Goal: Find specific page/section: Find specific page/section

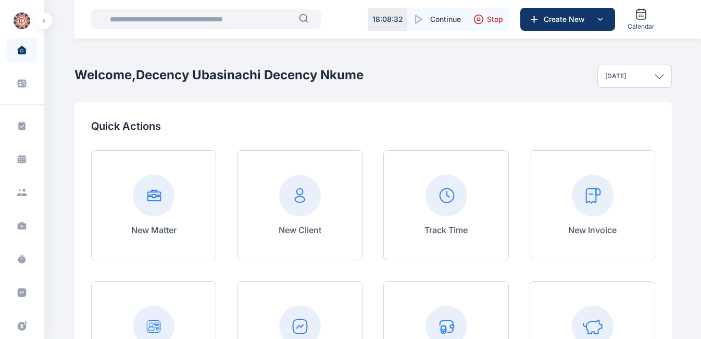
click at [205, 17] on input "text" at bounding box center [201, 19] width 195 height 21
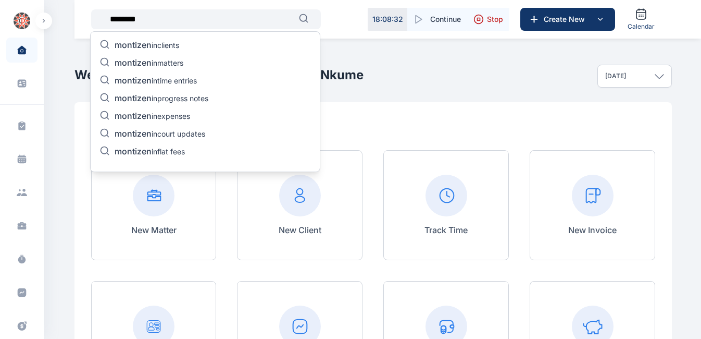
type input "********"
click at [154, 45] on p "montizen in clients" at bounding box center [147, 46] width 65 height 13
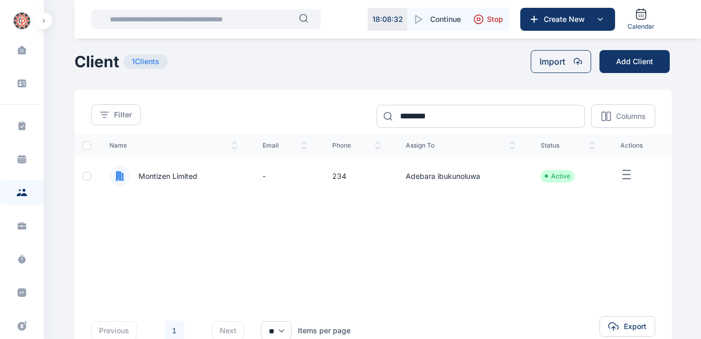
click at [163, 175] on span "Montizen Limited" at bounding box center [163, 176] width 67 height 10
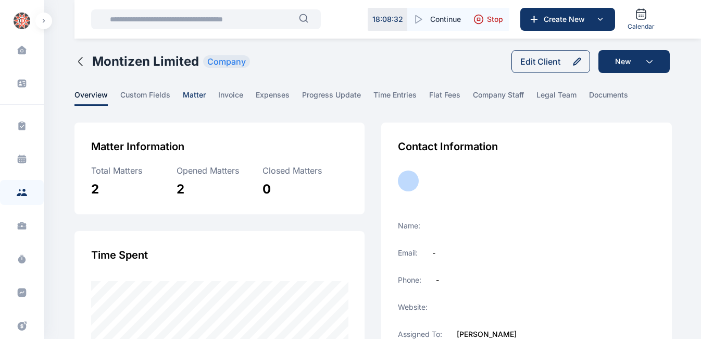
click at [184, 92] on span "matter" at bounding box center [194, 98] width 23 height 16
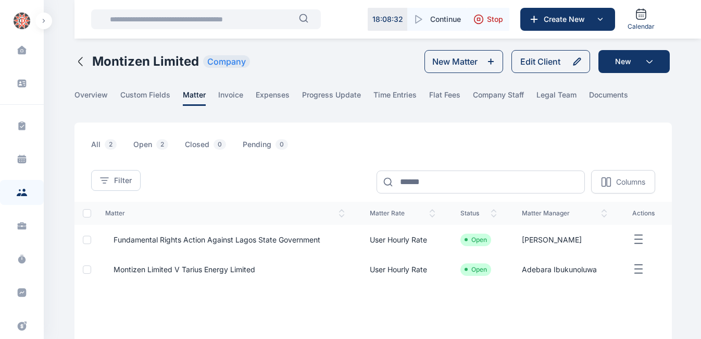
click at [280, 238] on span "Fundamental Rights Action against Lagos State Government" at bounding box center [212, 239] width 215 height 10
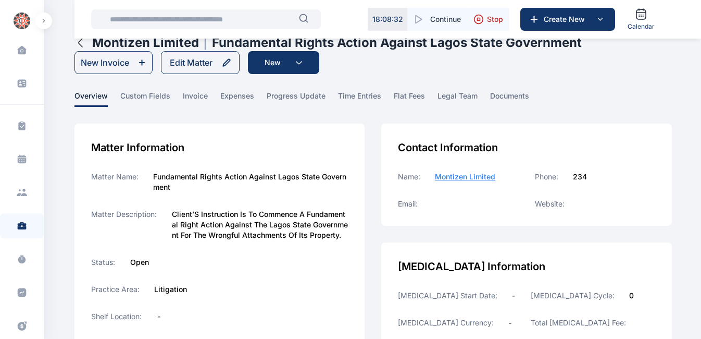
scroll to position [14, 0]
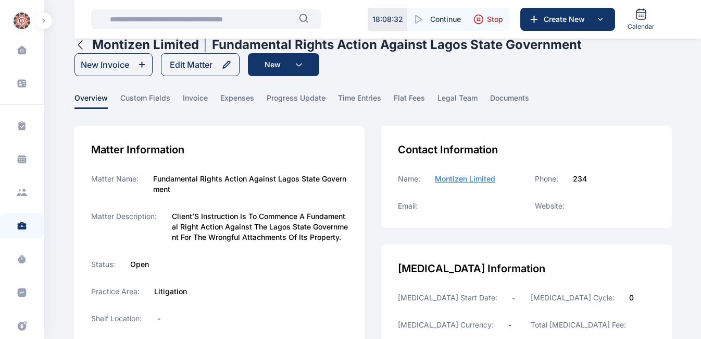
click at [76, 45] on icon "button" at bounding box center [80, 45] width 13 height 13
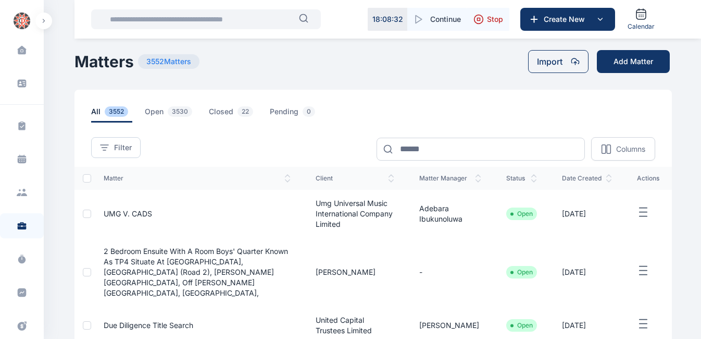
click at [237, 12] on input "text" at bounding box center [201, 19] width 195 height 21
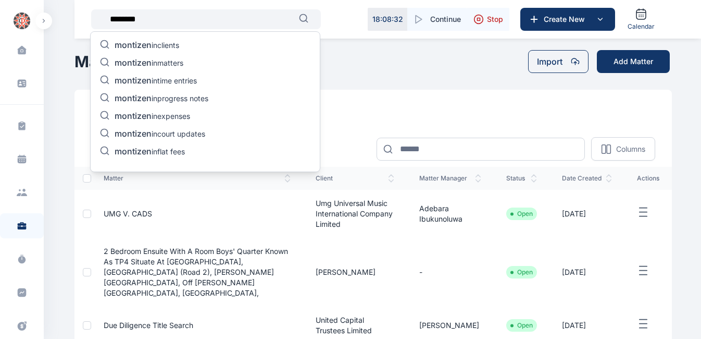
type input "********"
click at [160, 59] on p "montizen in matters" at bounding box center [149, 63] width 69 height 13
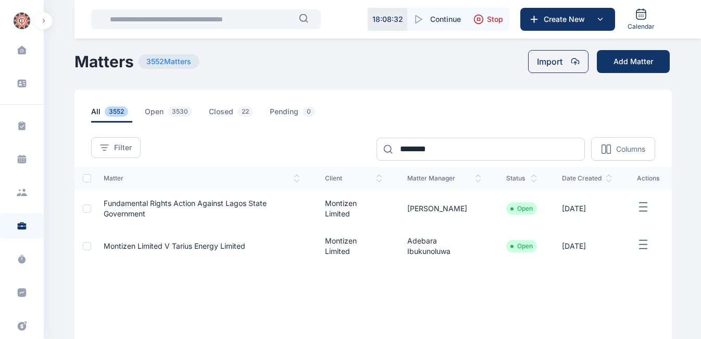
click at [170, 244] on span "Montizen Limited v Tarius Energy Limited" at bounding box center [175, 245] width 142 height 9
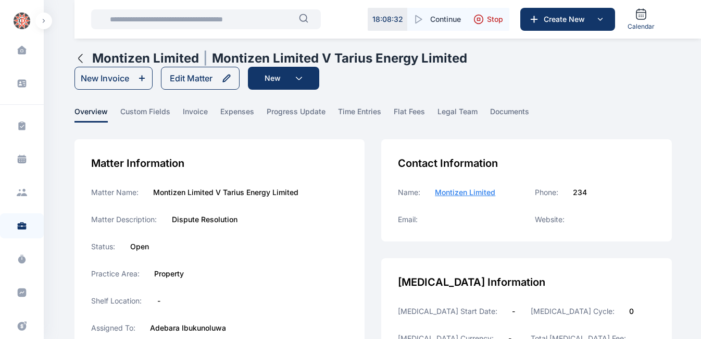
click at [282, 234] on div "Matter Information Matter Name: Montizen Limited V Tarius Energy Limited Matter…" at bounding box center [219, 285] width 291 height 292
click at [157, 124] on main "Decency Ubasinachi Decency Nkume PUNUKA Attorneys & Solicitors Dashboard dashbo…" at bounding box center [374, 310] width 600 height 620
click at [154, 118] on span "custom fields" at bounding box center [145, 114] width 50 height 16
